Goal: Task Accomplishment & Management: Complete application form

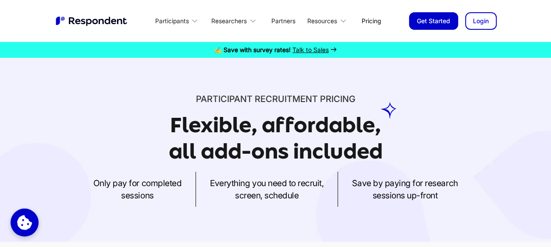
click at [364, 19] on link "Pricing" at bounding box center [371, 21] width 33 height 21
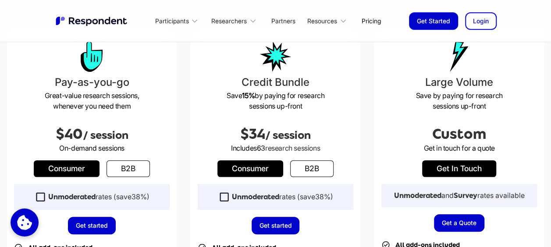
scroll to position [351, 0]
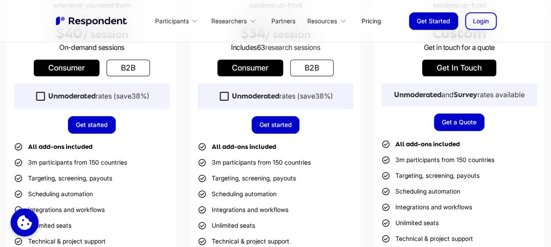
click at [39, 98] on icon at bounding box center [41, 96] width 12 height 12
click at [90, 125] on link "Get started" at bounding box center [92, 125] width 48 height 18
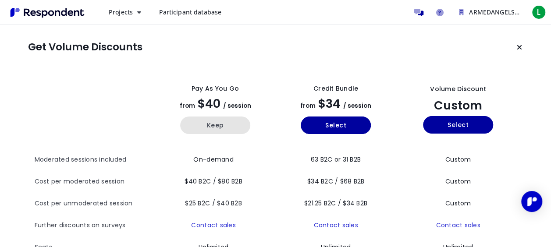
click at [202, 124] on button "Keep" at bounding box center [215, 126] width 70 height 18
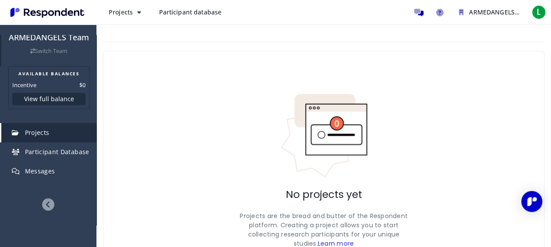
scroll to position [66, 0]
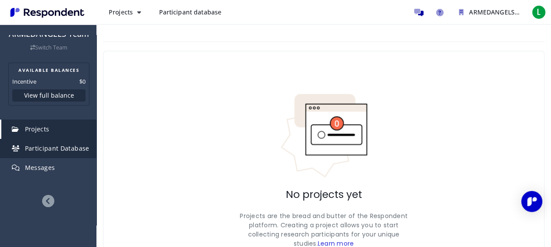
click at [64, 143] on link "Participant Database" at bounding box center [48, 148] width 95 height 19
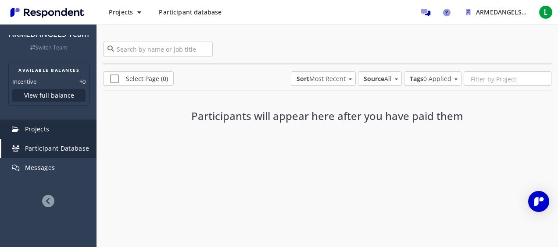
click at [68, 129] on link "Projects" at bounding box center [48, 129] width 95 height 19
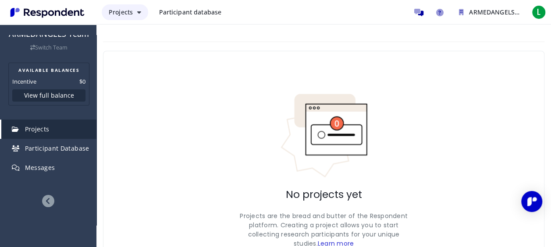
click at [142, 8] on button "Projects" at bounding box center [125, 12] width 46 height 16
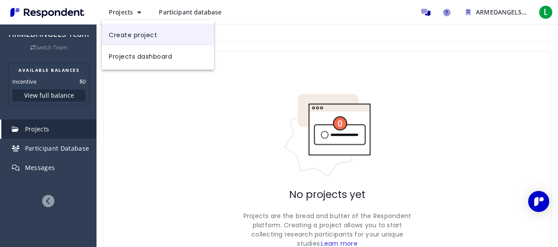
click at [161, 35] on link "Create project" at bounding box center [158, 34] width 112 height 21
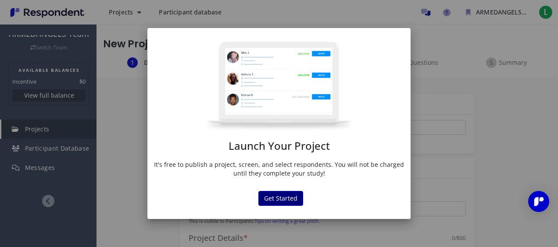
click at [287, 196] on button "Get Started" at bounding box center [280, 198] width 45 height 15
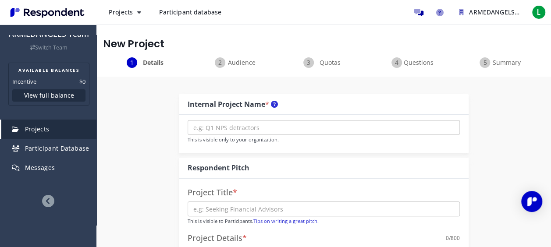
click at [318, 121] on input "text" at bounding box center [324, 127] width 272 height 15
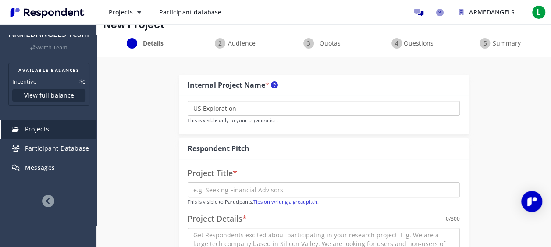
scroll to position [88, 0]
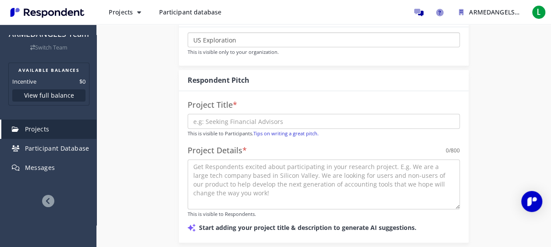
type input "US Exploration"
click at [306, 122] on input "text" at bounding box center [324, 121] width 272 height 15
type input "Test"
click at [274, 169] on textarea at bounding box center [324, 185] width 272 height 50
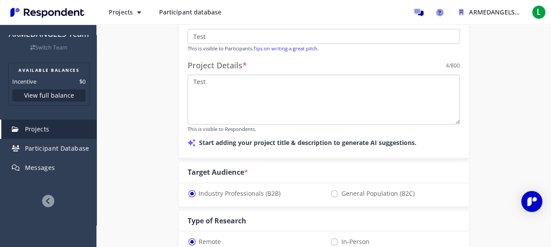
scroll to position [219, 0]
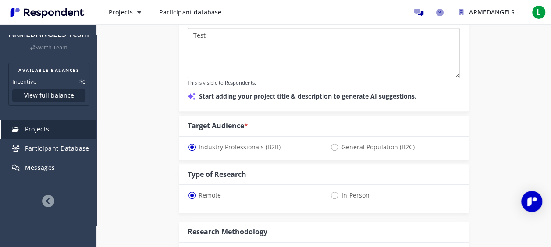
type textarea "Test"
click at [363, 147] on span "General Population (B2C)" at bounding box center [372, 147] width 84 height 11
click at [336, 147] on input "General Population (B2C)" at bounding box center [333, 147] width 6 height 6
radio input "true"
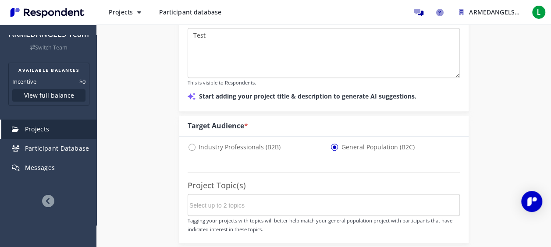
select select "number:125"
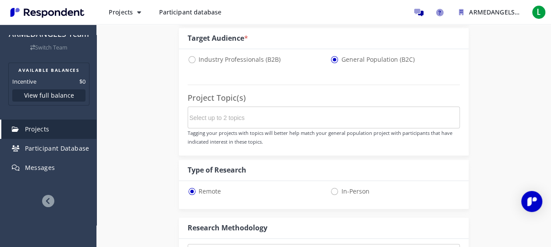
click at [301, 119] on input "Select up to 2 topics" at bounding box center [255, 117] width 132 height 15
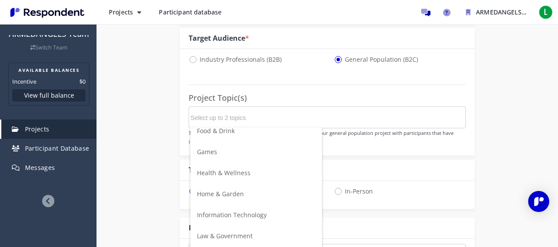
scroll to position [309, 0]
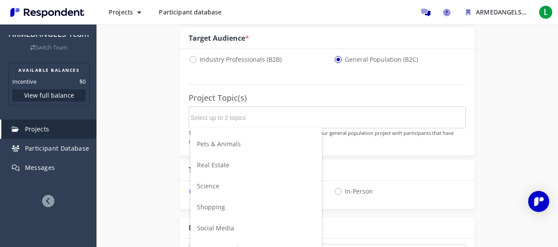
click at [232, 208] on li "Shopping" at bounding box center [256, 207] width 132 height 21
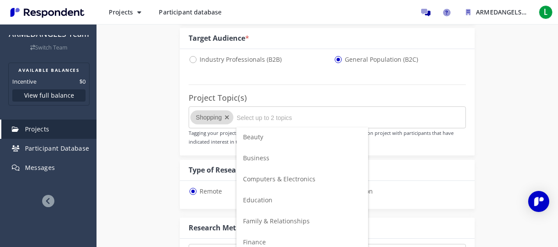
scroll to position [3, 0]
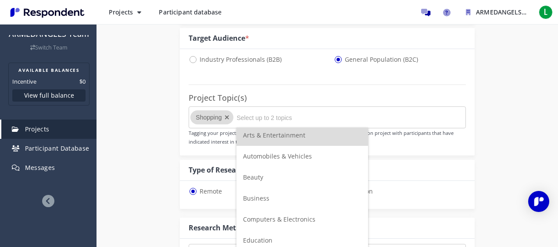
click at [469, 165] on div "Internal Project Name * US Exploration This is visible only to your organizatio…" at bounding box center [326, 142] width 307 height 745
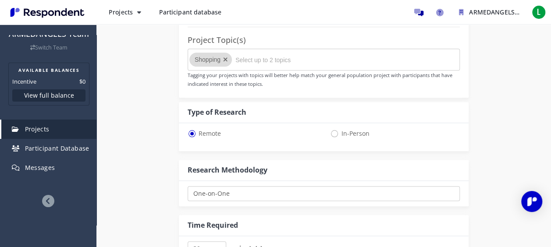
scroll to position [395, 0]
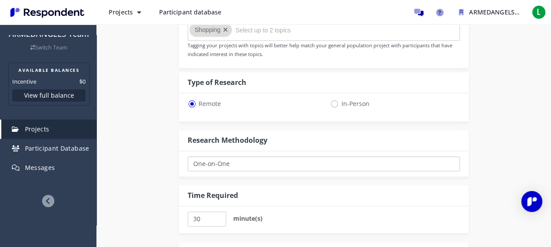
click at [293, 162] on select "One-on-One Focus Group Unmoderated Study Survey Diary Study" at bounding box center [324, 163] width 272 height 15
select select "number:4"
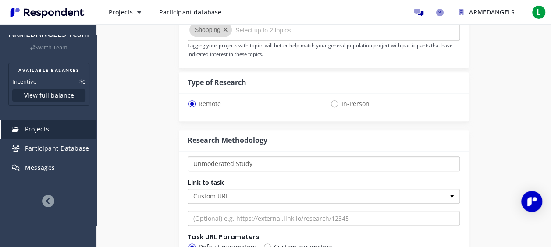
scroll to position [482, 0]
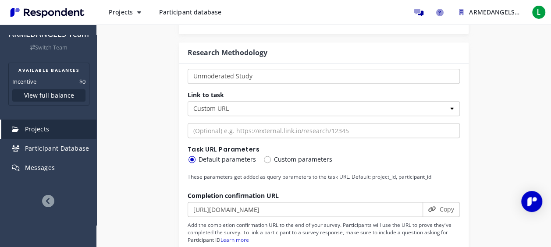
click at [285, 162] on span "Custom parameters" at bounding box center [297, 159] width 69 height 11
click at [269, 162] on input "Custom parameters" at bounding box center [266, 159] width 6 height 6
radio input "true"
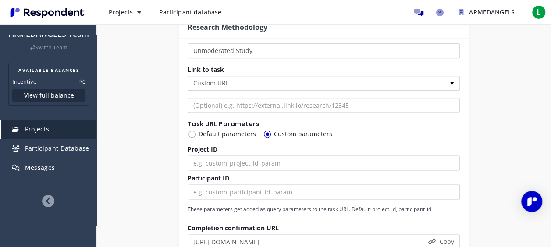
scroll to position [526, 0]
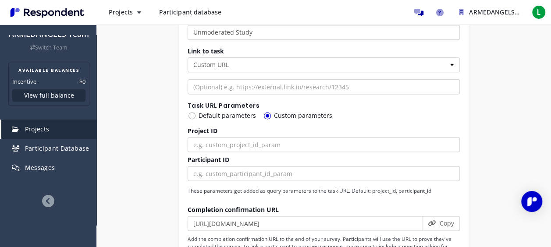
click at [219, 114] on span "Default parameters" at bounding box center [222, 115] width 68 height 11
click at [193, 114] on input "Default parameters" at bounding box center [191, 115] width 6 height 6
radio input "true"
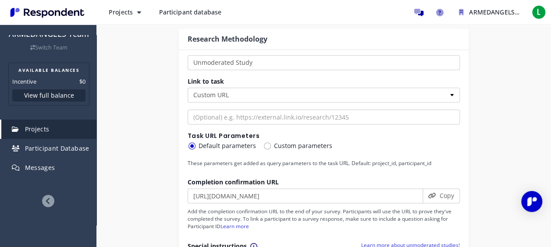
scroll to position [482, 0]
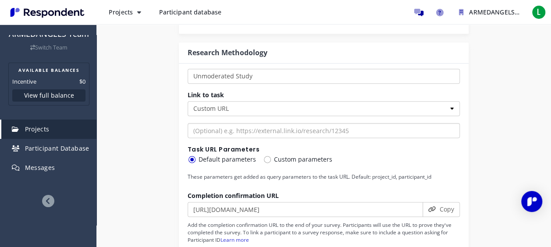
click at [367, 127] on input "url" at bounding box center [324, 130] width 272 height 15
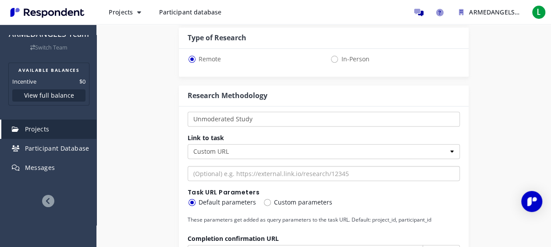
scroll to position [438, 0]
click at [348, 151] on select "Custom URL Lookback SurveyMonkey" at bounding box center [324, 152] width 272 height 15
click at [188, 145] on select "Custom URL Lookback SurveyMonkey" at bounding box center [324, 152] width 272 height 15
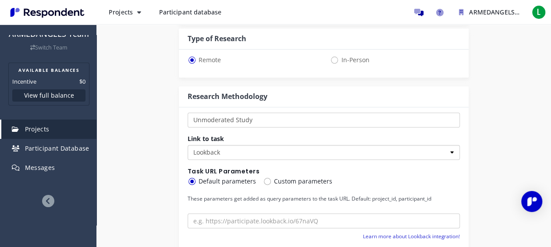
click at [328, 156] on select "Custom URL Lookback SurveyMonkey" at bounding box center [324, 152] width 272 height 15
select select "string:custom_url"
click at [188, 145] on select "Custom URL Lookback SurveyMonkey" at bounding box center [324, 152] width 272 height 15
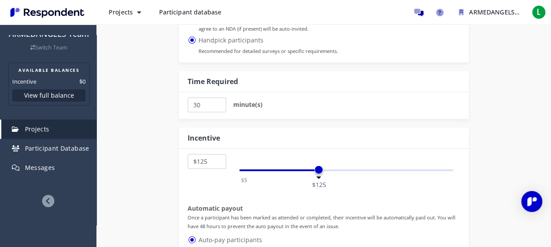
scroll to position [921, 0]
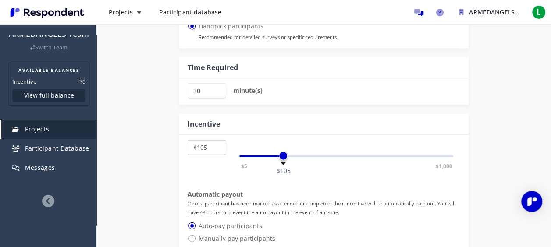
select select "number:100"
drag, startPoint x: 317, startPoint y: 156, endPoint x: 281, endPoint y: 160, distance: 36.1
click at [281, 157] on div "$5 $1,000 $100" at bounding box center [346, 157] width 214 height 2
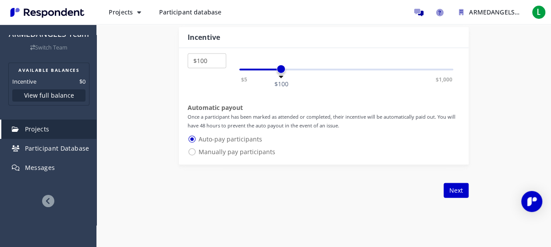
scroll to position [1008, 0]
click at [235, 150] on span "Manually pay participants" at bounding box center [232, 151] width 88 height 11
click at [193, 150] on input "Manually pay participants" at bounding box center [191, 151] width 6 height 6
radio input "true"
click at [455, 184] on button "Next" at bounding box center [456, 189] width 25 height 15
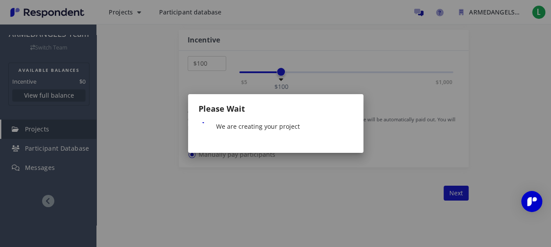
scroll to position [0, 0]
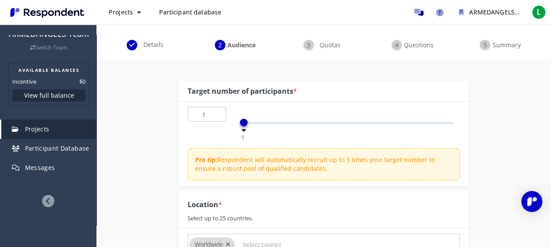
scroll to position [88, 0]
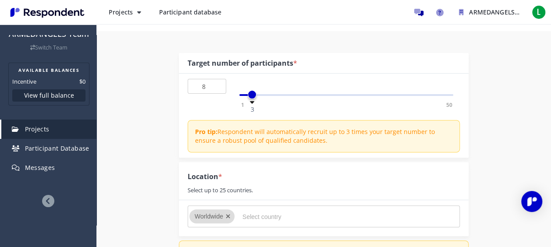
drag, startPoint x: 252, startPoint y: 96, endPoint x: 274, endPoint y: 97, distance: 21.1
click at [274, 96] on div "1 50 3" at bounding box center [346, 95] width 214 height 2
type input "10"
drag, startPoint x: 276, startPoint y: 97, endPoint x: 281, endPoint y: 98, distance: 4.9
click at [281, 98] on span at bounding box center [281, 94] width 9 height 9
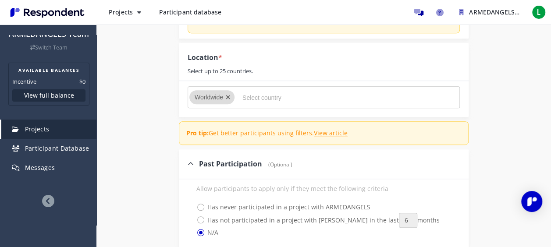
scroll to position [219, 0]
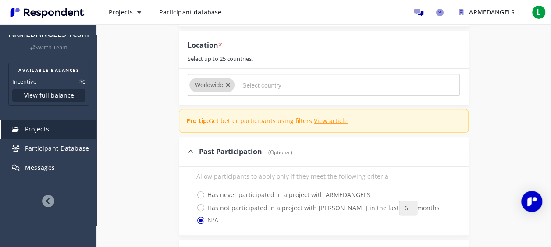
click at [271, 93] on md-chips-wrap "Worldwide" at bounding box center [324, 85] width 272 height 22
click at [273, 87] on input "Select country" at bounding box center [308, 85] width 132 height 15
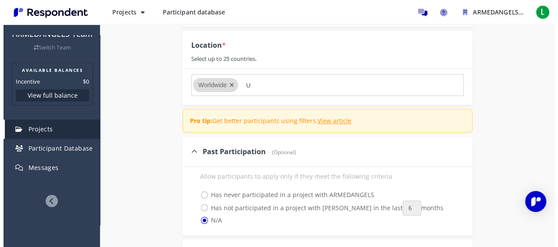
scroll to position [0, 0]
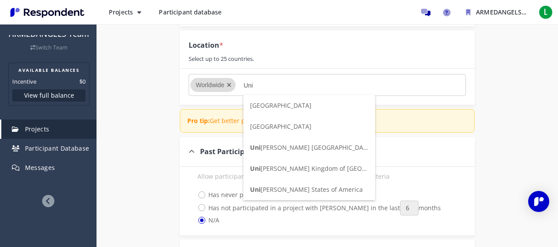
type input "Uni"
click at [296, 184] on li "Uni [PERSON_NAME] [GEOGRAPHIC_DATA]" at bounding box center [309, 189] width 132 height 21
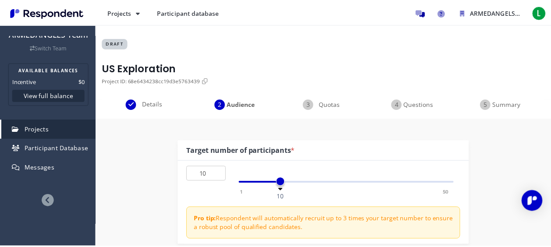
scroll to position [219, 0]
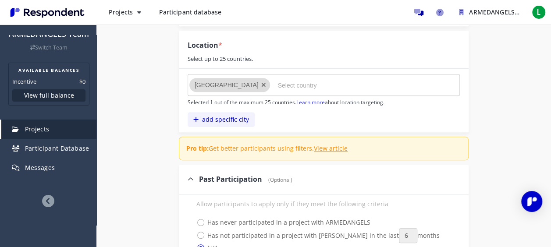
click at [236, 117] on button "add specific city" at bounding box center [221, 119] width 67 height 15
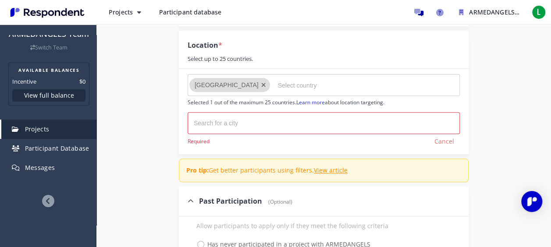
click at [283, 122] on md-chips-wrap at bounding box center [324, 123] width 272 height 22
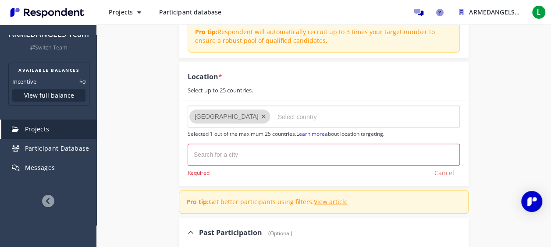
scroll to position [175, 0]
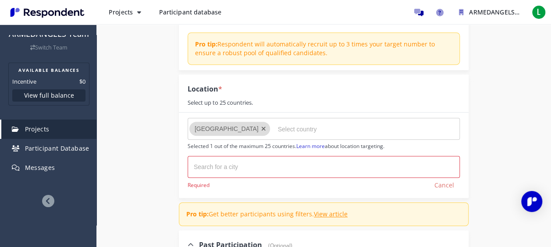
click at [269, 169] on input "text" at bounding box center [238, 167] width 88 height 14
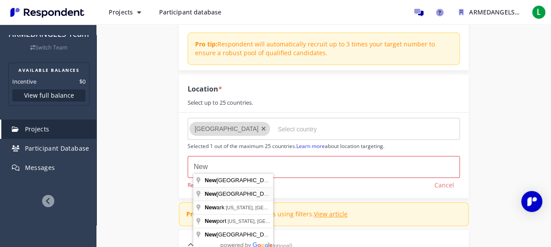
type input "[US_STATE][GEOGRAPHIC_DATA], [US_STATE], [GEOGRAPHIC_DATA]"
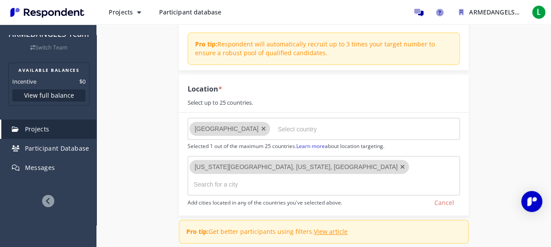
click at [281, 178] on input "text" at bounding box center [238, 185] width 88 height 14
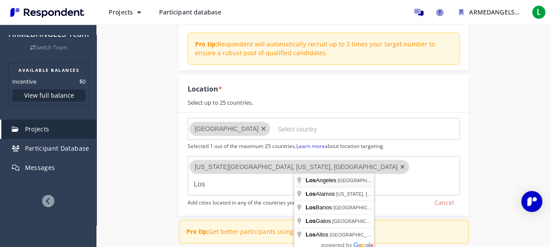
type input "[GEOGRAPHIC_DATA], [GEOGRAPHIC_DATA], [GEOGRAPHIC_DATA]"
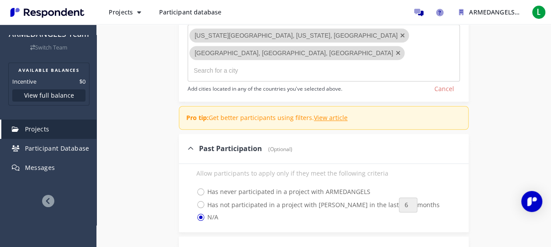
scroll to position [351, 0]
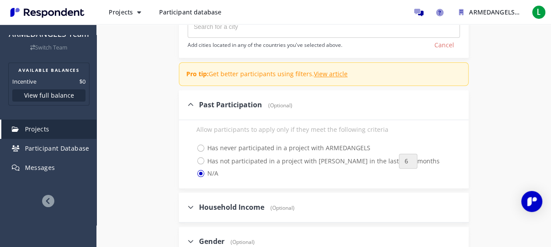
click at [285, 143] on span "Has never participated in a project with ARMEDANGELS" at bounding box center [283, 148] width 174 height 11
click at [193, 145] on input "Has never participated in a project with ARMEDANGELS" at bounding box center [191, 148] width 6 height 6
radio input "true"
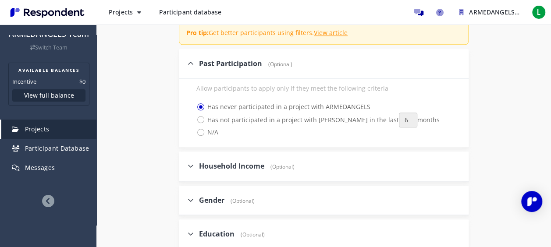
scroll to position [438, 0]
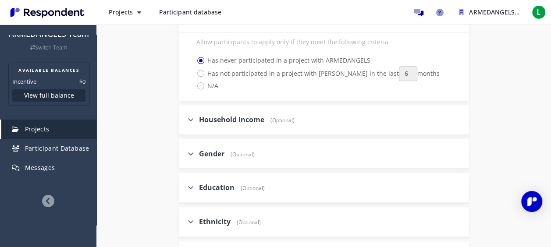
click at [236, 115] on span "Household Income" at bounding box center [231, 120] width 65 height 10
click at [185, 117] on input "Household Income (Optional)" at bounding box center [182, 120] width 6 height 6
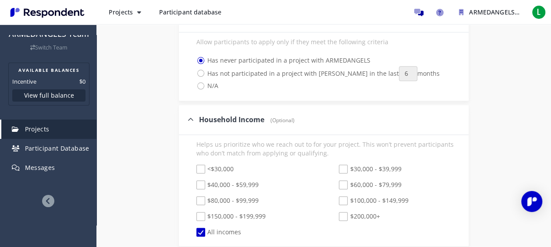
click at [236, 115] on span "Household Income" at bounding box center [231, 120] width 65 height 10
click at [185, 117] on input "Household Income (Optional)" at bounding box center [182, 120] width 6 height 6
checkbox input "false"
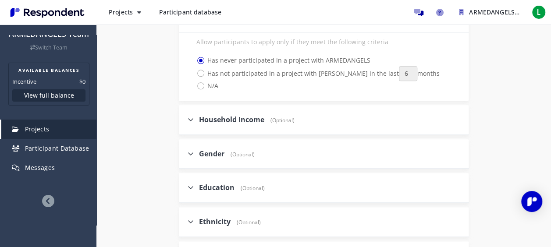
click at [248, 151] on span "(Optional)" at bounding box center [240, 154] width 28 height 7
click at [185, 151] on input "Gender (Optional)" at bounding box center [182, 154] width 6 height 6
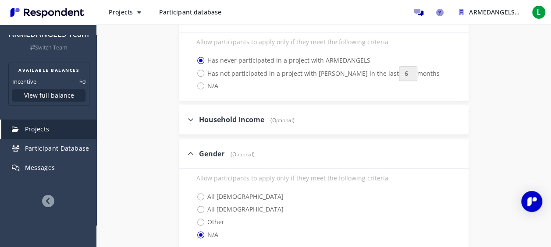
click at [248, 151] on span "(Optional)" at bounding box center [240, 154] width 28 height 7
click at [185, 151] on input "Gender (Optional)" at bounding box center [182, 154] width 6 height 6
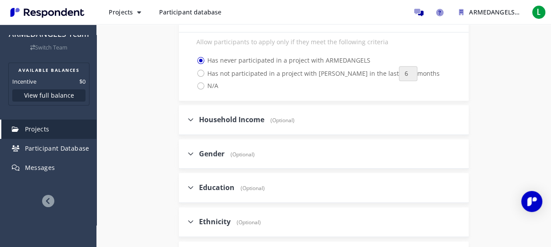
click at [248, 151] on span "(Optional)" at bounding box center [240, 154] width 28 height 7
click at [185, 151] on input "Gender (Optional)" at bounding box center [182, 154] width 6 height 6
checkbox input "true"
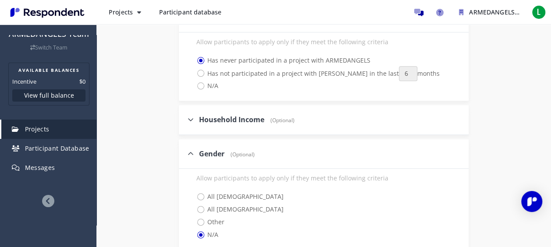
click at [217, 204] on span "All [DEMOGRAPHIC_DATA]" at bounding box center [239, 209] width 87 height 11
click at [193, 206] on input "All [DEMOGRAPHIC_DATA]" at bounding box center [191, 209] width 6 height 6
radio input "true"
click at [168, 178] on div "Internal Project Name * US Exploration This is visible only to your organizatio…" at bounding box center [323, 39] width 455 height 719
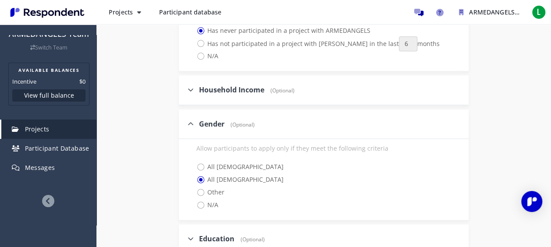
scroll to position [482, 0]
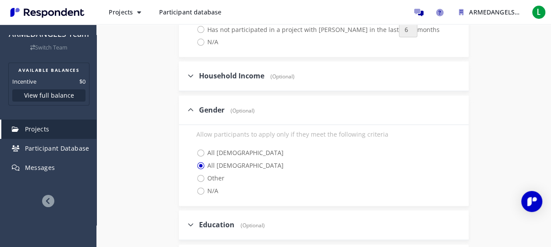
click at [191, 101] on div "Gender (Optional)" at bounding box center [324, 111] width 290 height 30
click at [191, 221] on icon at bounding box center [191, 224] width 6 height 7
click at [185, 222] on input "Education (Optional)" at bounding box center [182, 225] width 6 height 6
checkbox input "true"
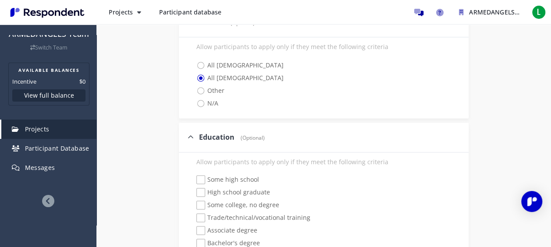
scroll to position [614, 0]
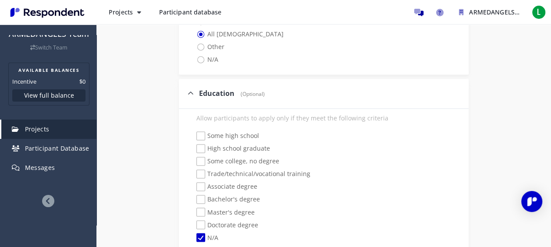
click at [241, 182] on span "Associate degree" at bounding box center [226, 187] width 61 height 11
click at [193, 184] on input "Associate degree" at bounding box center [191, 187] width 6 height 6
checkbox input "true"
checkbox input "false"
click at [224, 195] on span "Bachelor's degree" at bounding box center [228, 200] width 64 height 11
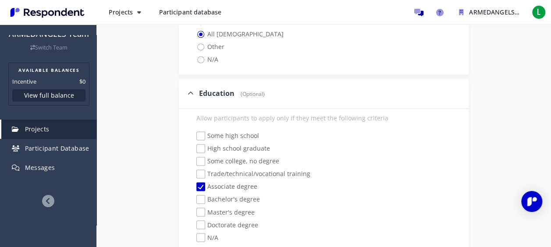
click at [193, 197] on input "Bachelor's degree" at bounding box center [191, 200] width 6 height 6
checkbox input "true"
click at [204, 208] on span "Master's degree" at bounding box center [225, 213] width 58 height 11
click at [193, 210] on input "Master's degree" at bounding box center [191, 213] width 6 height 6
checkbox input "true"
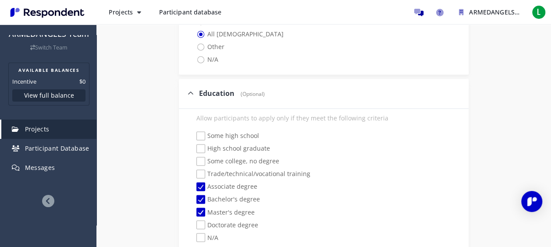
click at [200, 220] on span "Doctorate degree" at bounding box center [227, 225] width 62 height 11
click at [193, 222] on input "Doctorate degree" at bounding box center [191, 225] width 6 height 6
checkbox input "true"
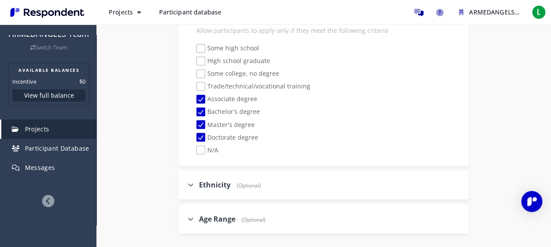
click at [252, 175] on div "Ethnicity (Optional)" at bounding box center [224, 184] width 73 height 19
click at [215, 180] on span "Ethnicity" at bounding box center [215, 185] width 32 height 10
click at [185, 181] on input "Ethnicity (Optional)" at bounding box center [182, 184] width 6 height 6
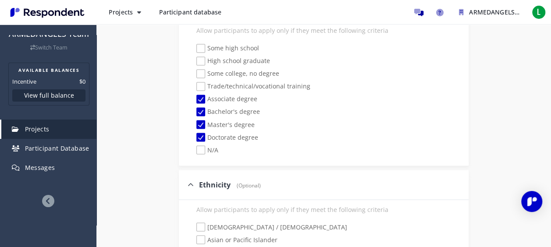
click at [215, 180] on span "Ethnicity" at bounding box center [215, 185] width 32 height 10
click at [185, 181] on input "Ethnicity (Optional)" at bounding box center [182, 184] width 6 height 6
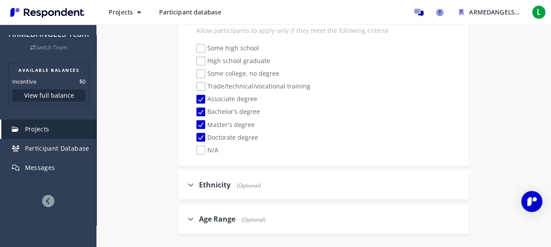
click at [215, 180] on span "Ethnicity" at bounding box center [215, 185] width 32 height 10
click at [185, 181] on input "Ethnicity (Optional)" at bounding box center [182, 184] width 6 height 6
checkbox input "true"
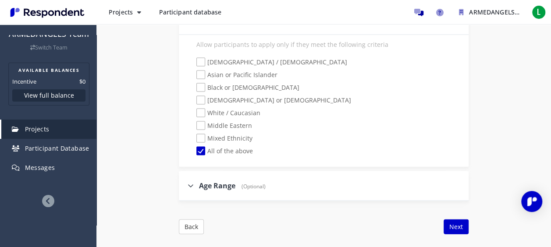
scroll to position [877, 0]
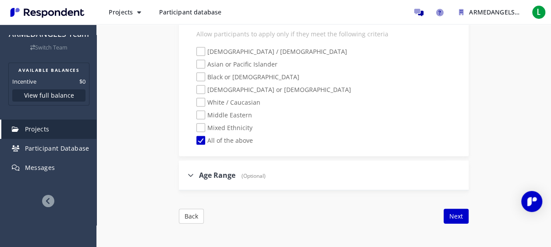
click at [217, 171] on span "Age Range" at bounding box center [217, 176] width 36 height 10
click at [185, 172] on input "Age Range (Optional)" at bounding box center [182, 175] width 6 height 6
checkbox input "true"
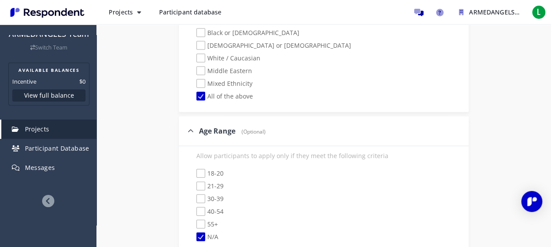
scroll to position [964, 0]
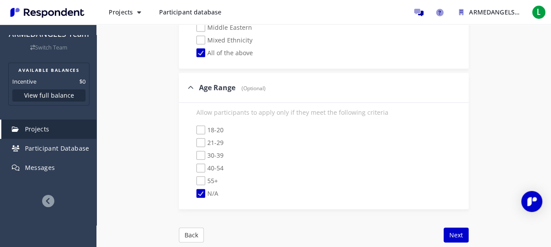
click at [209, 139] on span "21-29" at bounding box center [209, 144] width 27 height 11
click at [193, 140] on input "21-29" at bounding box center [191, 143] width 6 height 6
checkbox input "true"
checkbox input "false"
click at [210, 151] on span "30-39" at bounding box center [209, 156] width 27 height 11
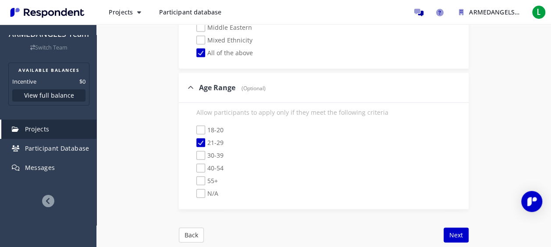
click at [193, 153] on input "30-39" at bounding box center [191, 156] width 6 height 6
checkbox input "true"
click at [455, 228] on button "Next" at bounding box center [456, 235] width 25 height 15
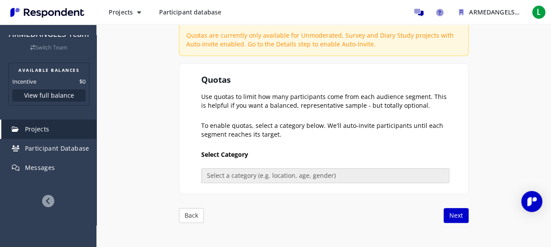
scroll to position [175, 0]
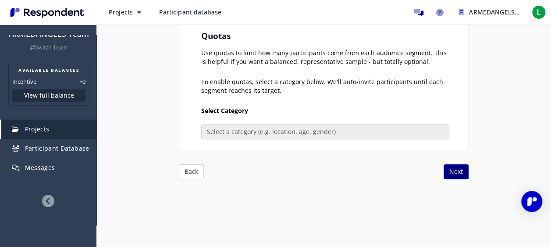
click at [451, 170] on button "Next" at bounding box center [456, 171] width 25 height 15
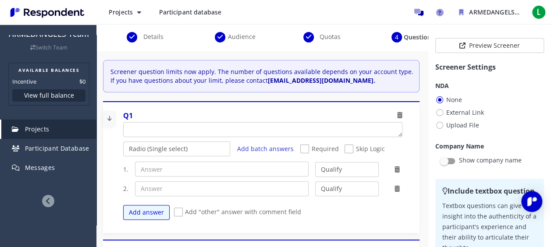
scroll to position [44, 0]
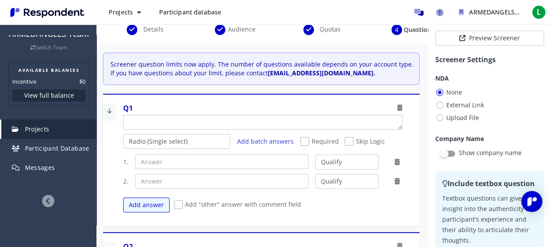
click at [279, 120] on textarea "Which of the following categories best describes your firm's total assets under…" at bounding box center [263, 122] width 278 height 14
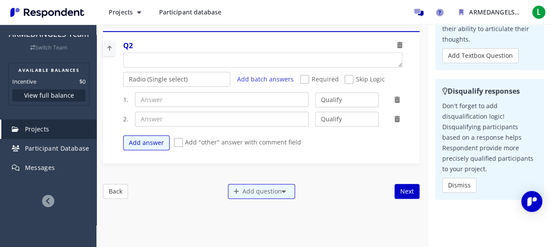
scroll to position [163, 0]
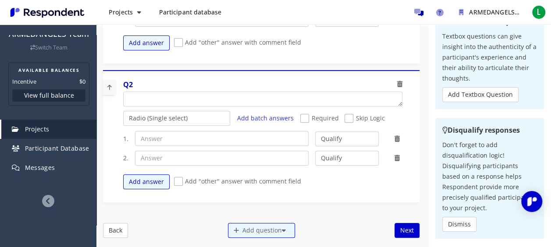
click at [336, 144] on div "1. Qualify Disqualify 2. Qualify Disqualify Add answer Add "other" answer with …" at bounding box center [266, 160] width 286 height 67
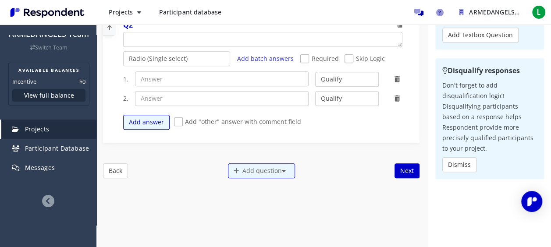
scroll to position [0, 0]
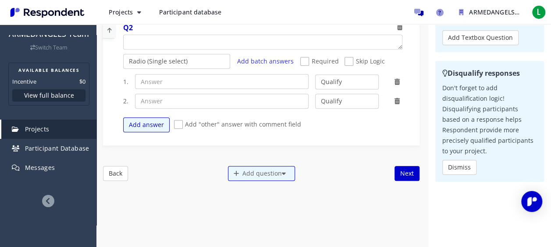
click at [385, 168] on div "Back Add question Create My Own Previously Used Next" at bounding box center [261, 173] width 316 height 15
click at [395, 170] on button "Next" at bounding box center [407, 173] width 25 height 15
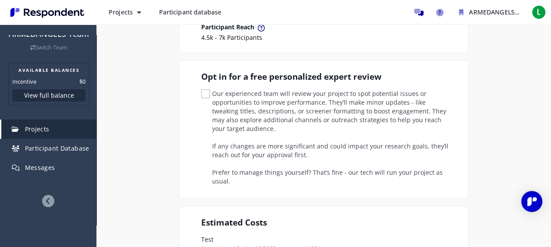
scroll to position [44, 0]
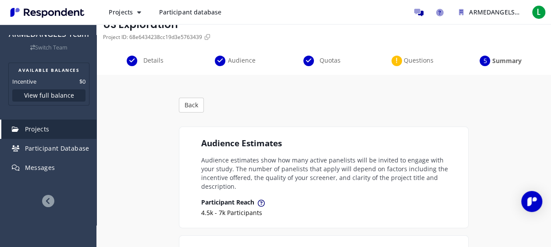
click at [415, 64] on span "Questions" at bounding box center [418, 60] width 29 height 9
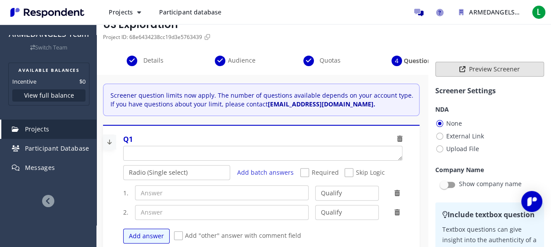
click at [461, 71] on button "Preview Screener" at bounding box center [489, 69] width 109 height 15
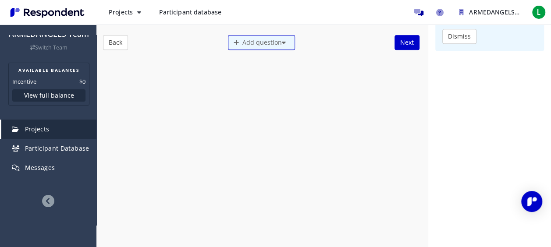
scroll to position [0, 0]
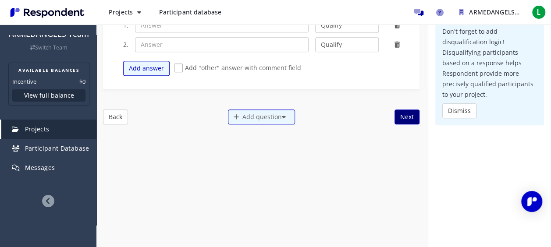
click at [399, 114] on button "Next" at bounding box center [407, 117] width 25 height 15
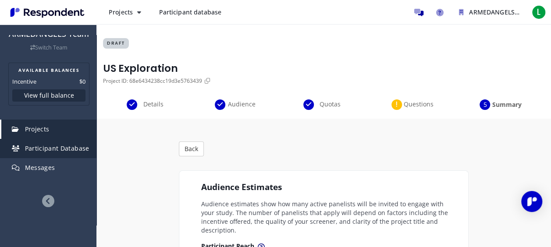
click at [68, 151] on span "Participant Database" at bounding box center [57, 148] width 64 height 8
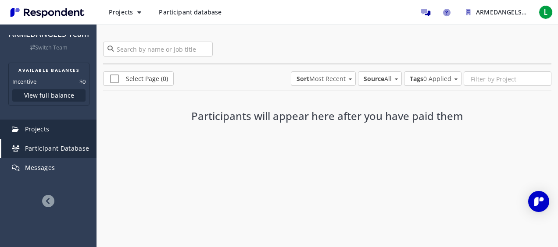
click at [60, 133] on link "Projects" at bounding box center [48, 129] width 95 height 19
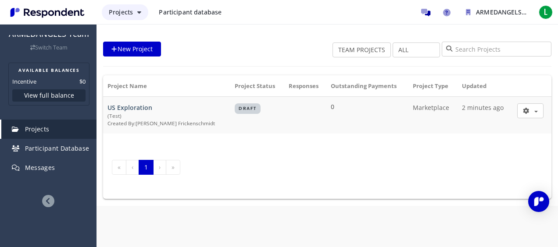
click at [132, 14] on span "Projects" at bounding box center [121, 12] width 24 height 8
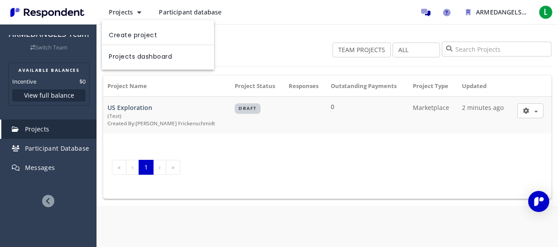
click at [451, 13] on md-backdrop at bounding box center [279, 123] width 558 height 247
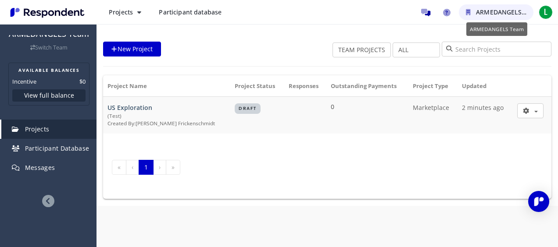
click at [471, 14] on button "ARMEDANGELS Team" at bounding box center [496, 12] width 75 height 16
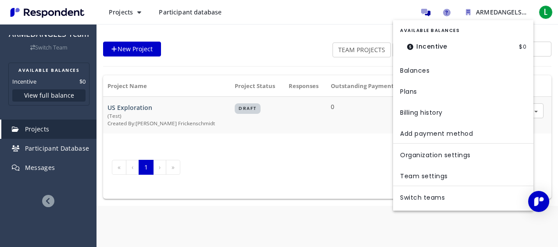
click at [444, 10] on md-backdrop at bounding box center [279, 123] width 558 height 247
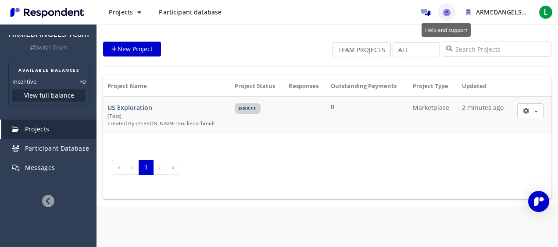
click at [445, 12] on icon "Help and support" at bounding box center [446, 12] width 7 height 7
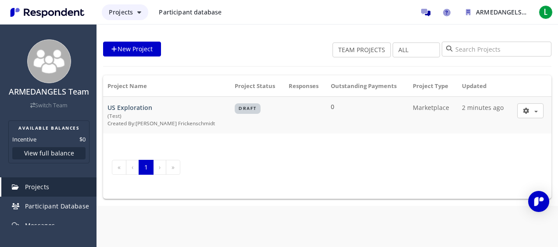
click at [144, 14] on button "Projects" at bounding box center [125, 12] width 46 height 16
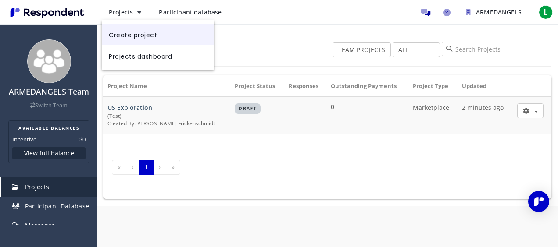
click at [172, 42] on link "Create project" at bounding box center [158, 34] width 112 height 21
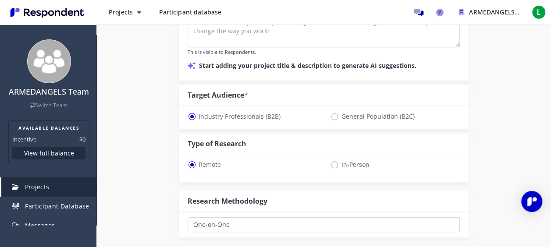
scroll to position [263, 0]
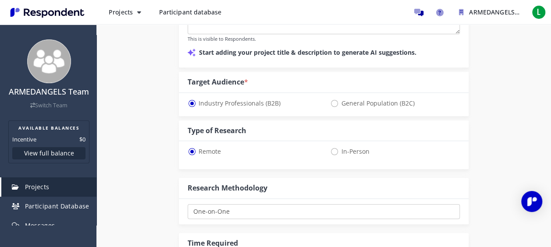
click at [335, 109] on div "General Population (B2C)" at bounding box center [392, 104] width 136 height 13
click at [336, 110] on div "Industry Professionals (B2B) General Population (B2C)" at bounding box center [324, 104] width 290 height 23
click at [335, 107] on span "General Population (B2C)" at bounding box center [372, 103] width 84 height 11
click at [335, 106] on input "General Population (B2C)" at bounding box center [333, 103] width 6 height 6
radio input "true"
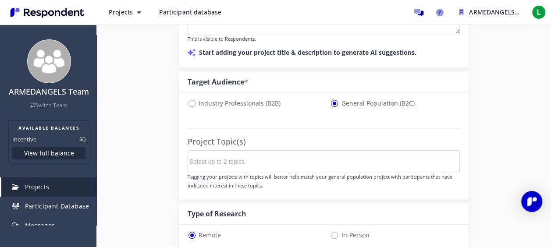
select select "number:125"
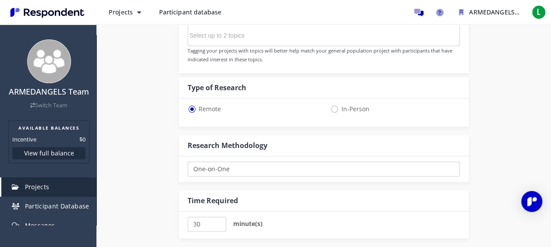
scroll to position [395, 0]
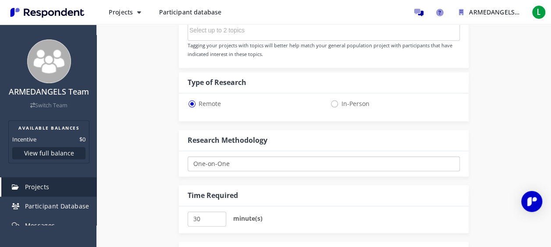
click at [297, 159] on select "One-on-One Focus Group Unmoderated Study Survey Diary Study" at bounding box center [324, 163] width 272 height 15
select select "number:9"
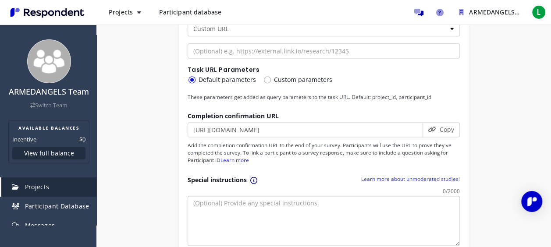
scroll to position [570, 0]
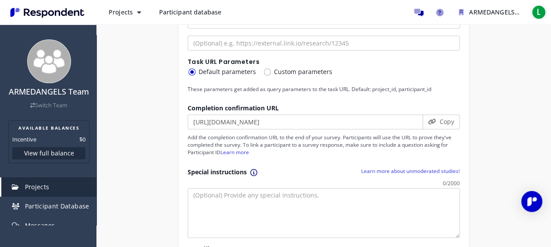
click at [535, 11] on span "L" at bounding box center [539, 12] width 14 height 14
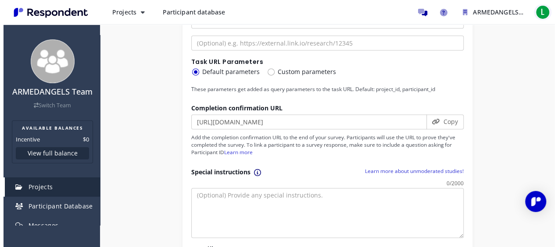
scroll to position [0, 0]
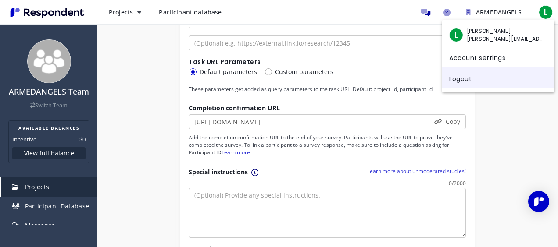
click at [478, 81] on link "Logout" at bounding box center [498, 78] width 112 height 21
